Goal: Task Accomplishment & Management: Use online tool/utility

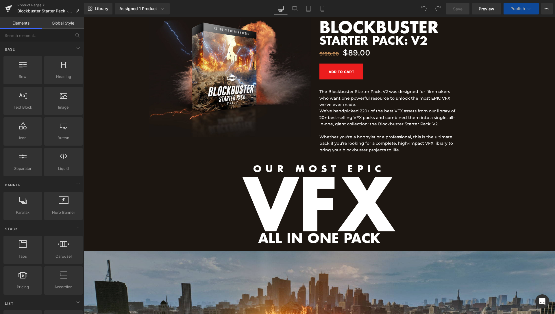
scroll to position [236, 0]
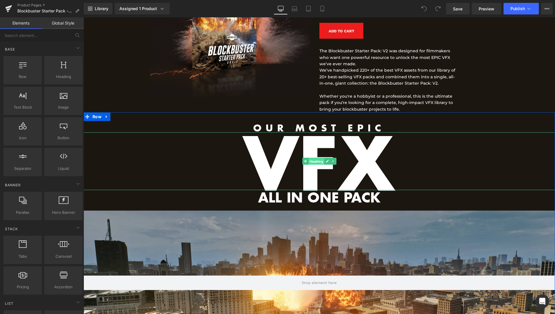
click at [312, 162] on span "Heading" at bounding box center [316, 161] width 16 height 7
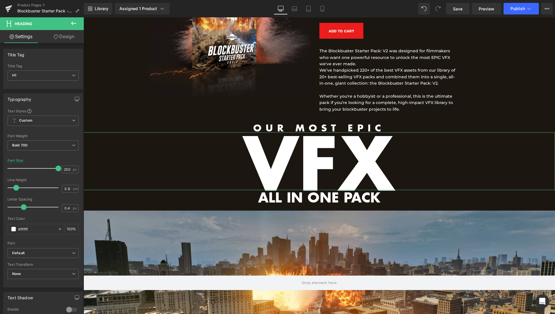
click at [68, 40] on link "Design" at bounding box center [64, 36] width 42 height 13
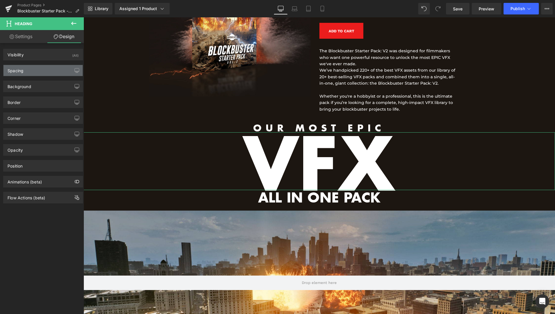
click at [37, 71] on div "Spacing" at bounding box center [42, 70] width 79 height 11
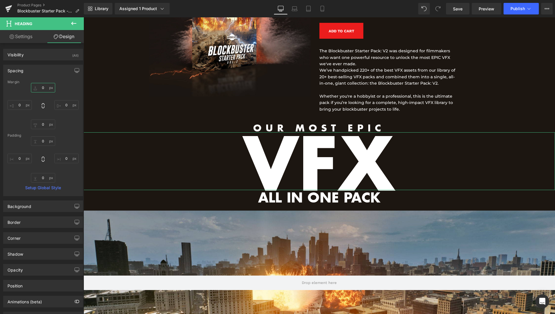
click at [39, 90] on input "0" at bounding box center [43, 88] width 24 height 10
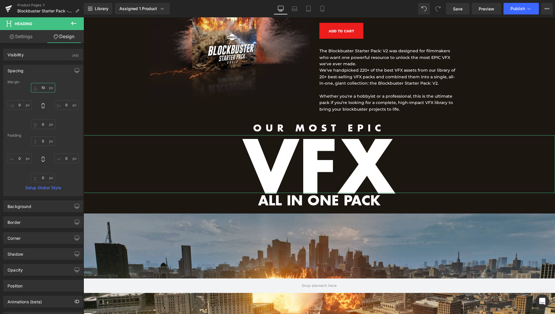
click at [42, 88] on input "10" at bounding box center [43, 88] width 24 height 10
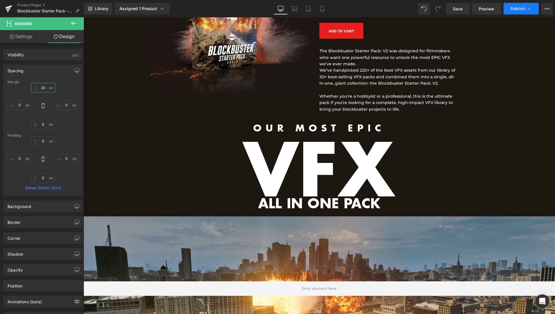
type input "20"
click at [522, 9] on span "Publish" at bounding box center [518, 8] width 14 height 5
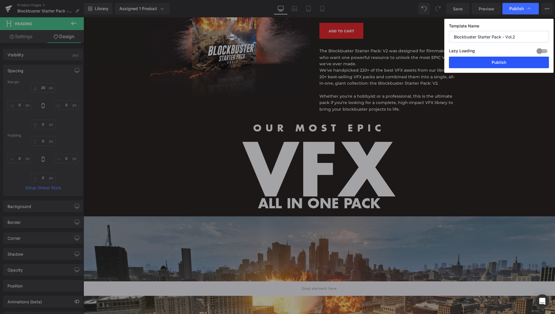
click at [492, 65] on button "Publish" at bounding box center [499, 63] width 100 height 12
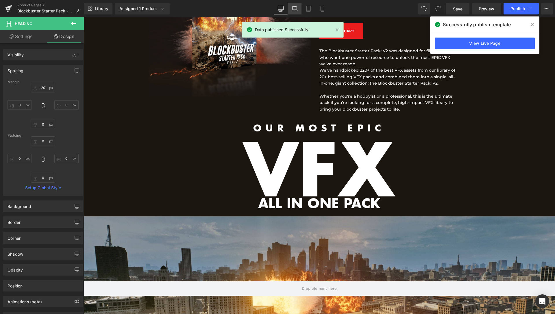
click at [297, 8] on icon at bounding box center [295, 9] width 6 height 6
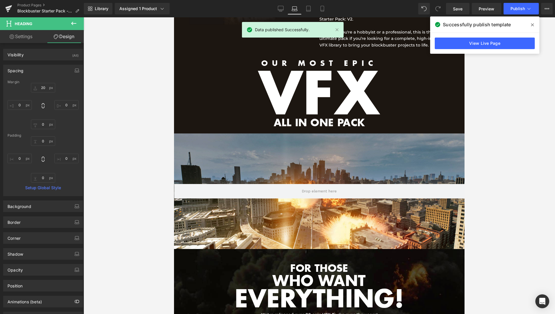
scroll to position [187, 0]
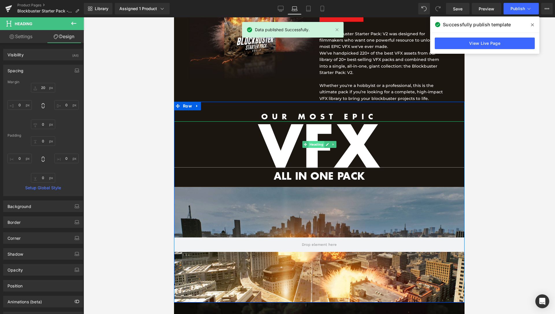
click at [314, 145] on span "Heading" at bounding box center [316, 144] width 16 height 7
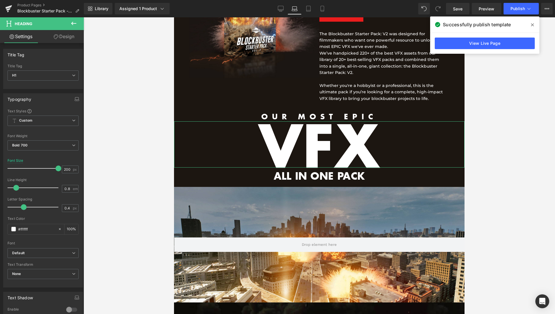
click at [59, 38] on link "Design" at bounding box center [64, 36] width 42 height 13
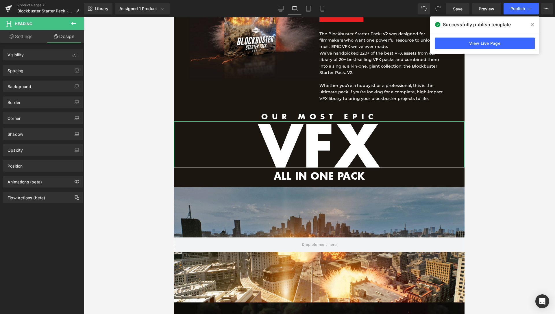
drag, startPoint x: 40, startPoint y: 72, endPoint x: 40, endPoint y: 76, distance: 4.1
click at [40, 72] on div "Spacing" at bounding box center [42, 70] width 79 height 11
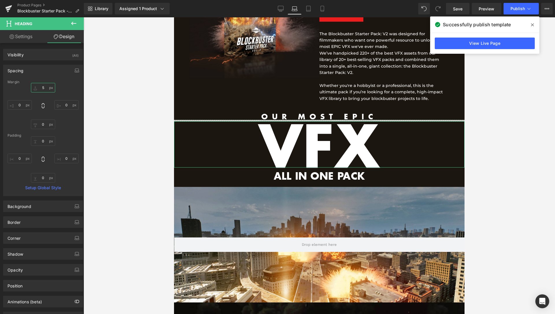
click at [42, 86] on input "5" at bounding box center [43, 88] width 24 height 10
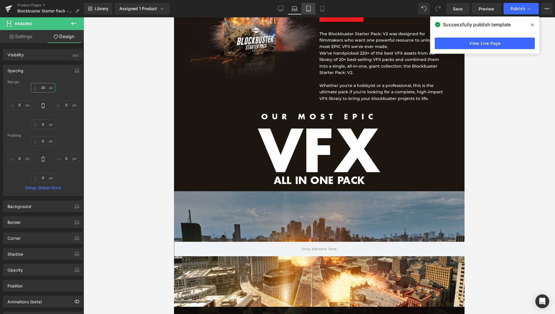
type input "20"
click at [312, 8] on link "Tablet" at bounding box center [309, 9] width 14 height 12
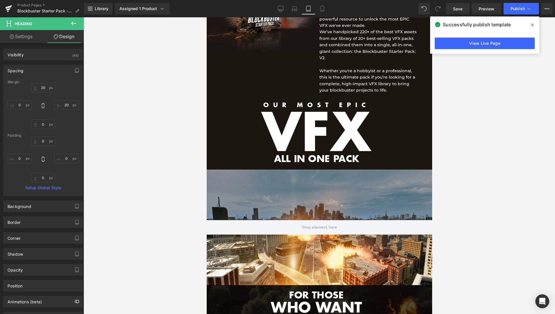
scroll to position [170, 0]
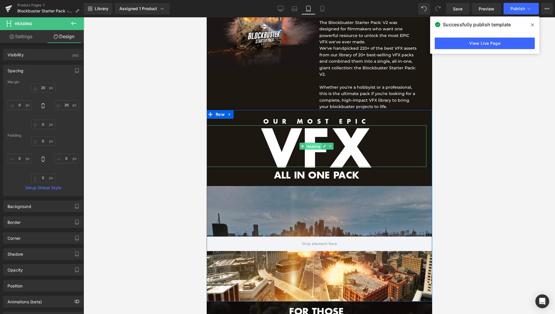
click at [317, 146] on span "Heading" at bounding box center [313, 146] width 16 height 7
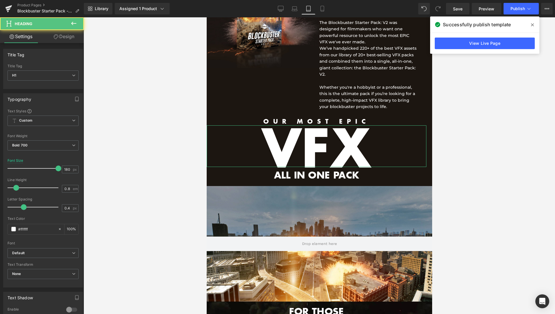
click at [56, 32] on link "Design" at bounding box center [64, 36] width 42 height 13
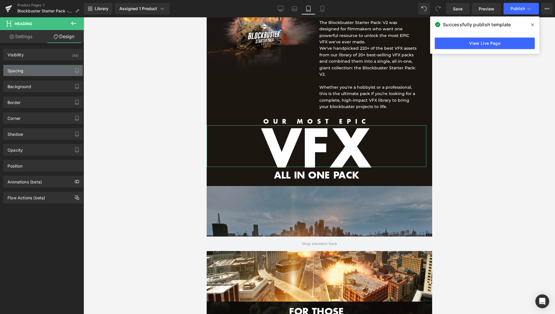
click at [30, 69] on div "Spacing" at bounding box center [42, 70] width 79 height 11
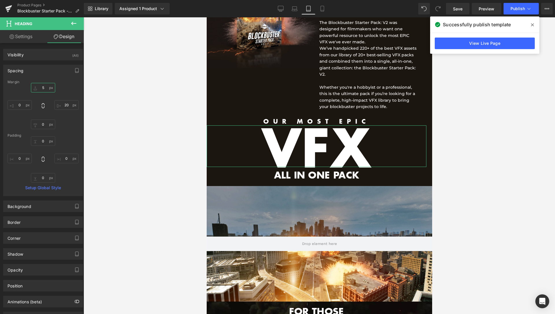
click at [39, 86] on input "text" at bounding box center [43, 88] width 24 height 10
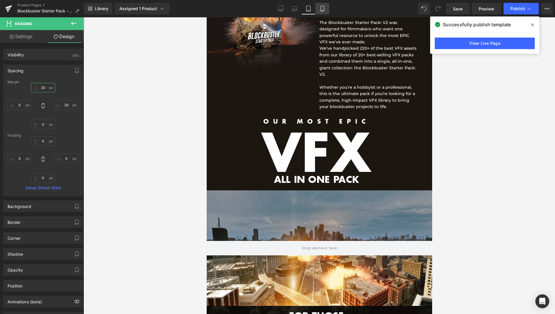
type input "20"
click at [321, 7] on icon at bounding box center [322, 8] width 3 height 5
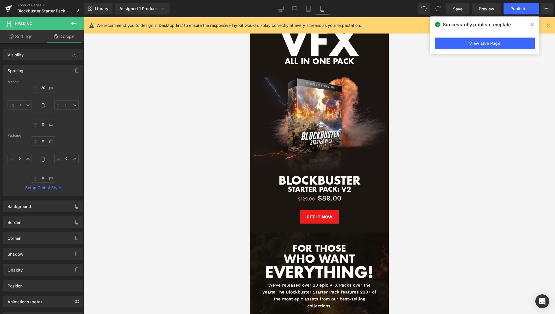
scroll to position [0, 0]
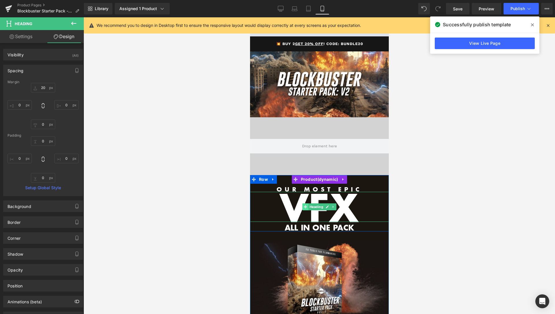
drag, startPoint x: 314, startPoint y: 207, endPoint x: 306, endPoint y: 207, distance: 7.8
click at [314, 207] on span "Heading" at bounding box center [316, 207] width 16 height 7
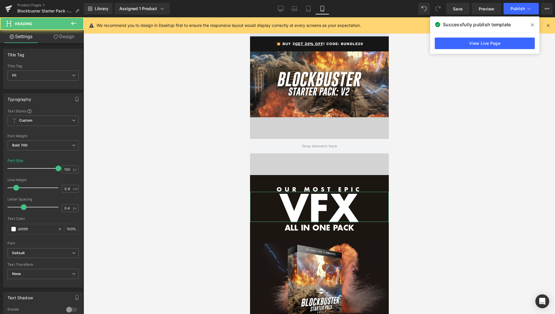
click at [60, 41] on link "Design" at bounding box center [64, 36] width 42 height 13
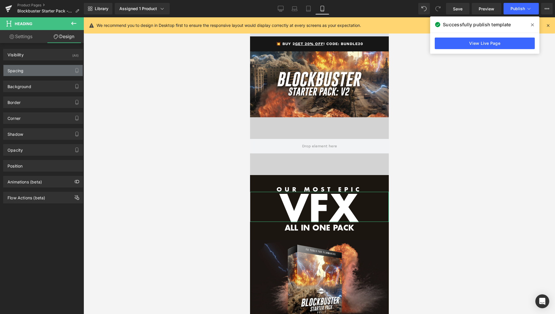
click at [34, 71] on div "Spacing" at bounding box center [42, 70] width 79 height 11
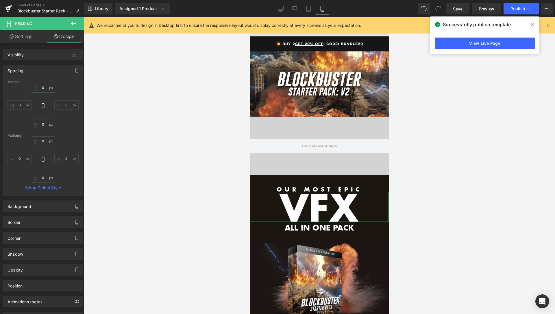
click at [42, 89] on input "0" at bounding box center [43, 88] width 24 height 10
drag, startPoint x: 42, startPoint y: 89, endPoint x: 45, endPoint y: 88, distance: 3.2
click at [42, 89] on input "0" at bounding box center [43, 88] width 24 height 10
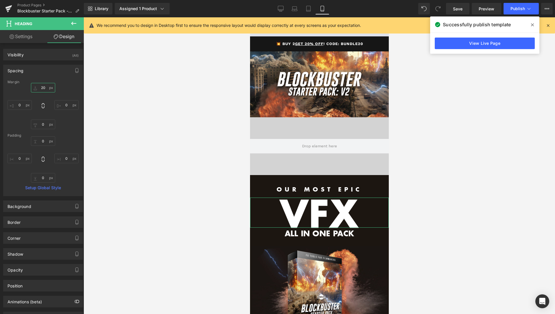
click at [40, 88] on input "20" at bounding box center [43, 88] width 24 height 10
drag, startPoint x: 40, startPoint y: 88, endPoint x: 43, endPoint y: 86, distance: 3.5
click at [40, 88] on input "20" at bounding box center [43, 88] width 24 height 10
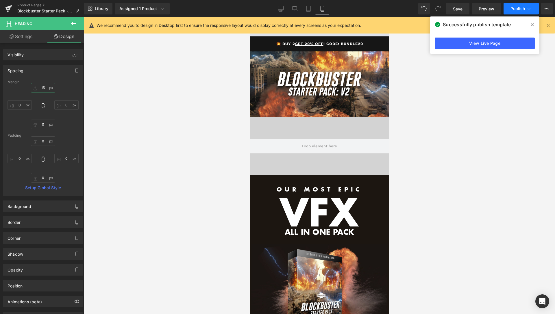
type input "15"
click at [526, 10] on button "Publish" at bounding box center [521, 9] width 35 height 12
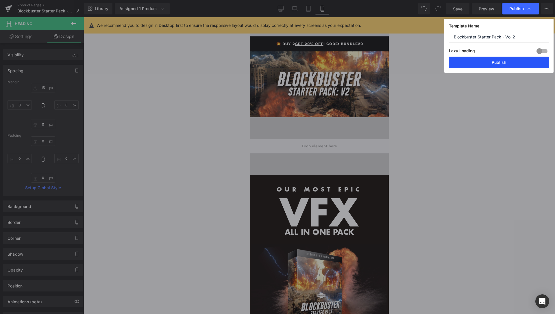
click at [497, 66] on button "Publish" at bounding box center [499, 63] width 100 height 12
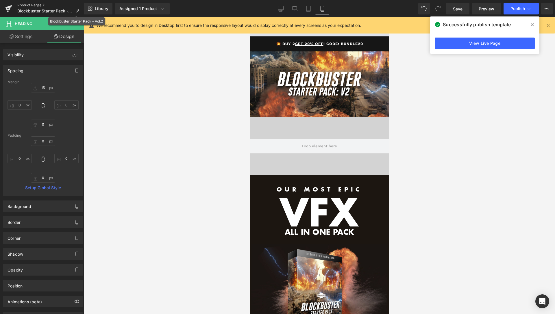
click at [34, 6] on link "Product Pages" at bounding box center [50, 5] width 67 height 5
